Goal: Task Accomplishment & Management: Manage account settings

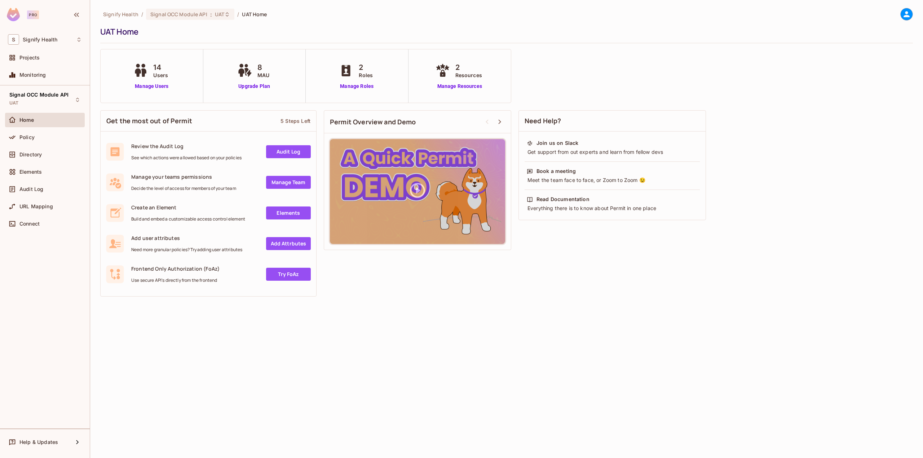
click at [53, 119] on div "Home" at bounding box center [50, 120] width 62 height 6
click at [156, 89] on link "Manage Users" at bounding box center [152, 87] width 40 height 8
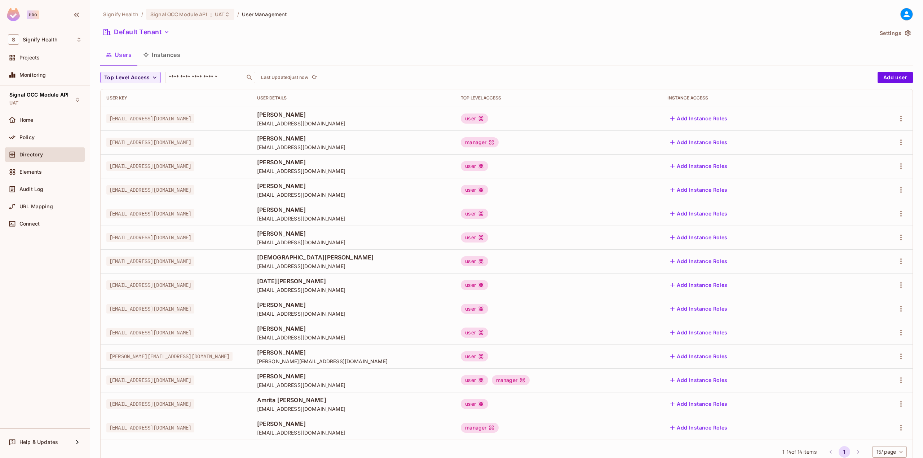
click at [488, 380] on div "user" at bounding box center [474, 380] width 27 height 10
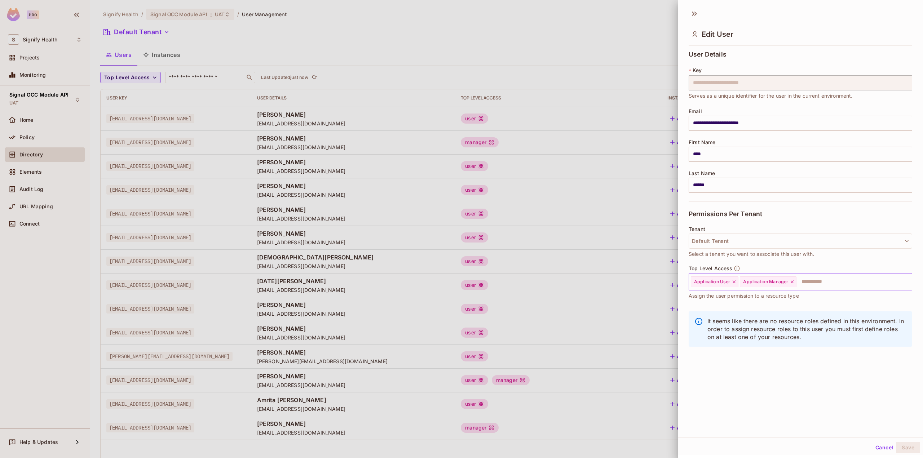
click at [734, 283] on icon at bounding box center [733, 281] width 5 height 5
click at [901, 446] on button "Save" at bounding box center [908, 448] width 24 height 12
